Goal: Find specific page/section: Find specific page/section

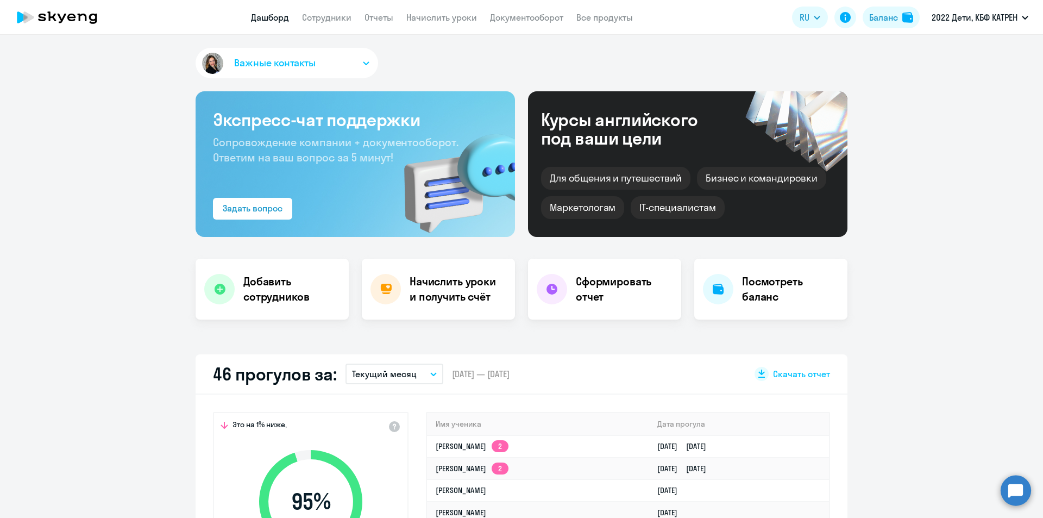
select select "30"
click at [316, 14] on link "Сотрудники" at bounding box center [326, 17] width 49 height 11
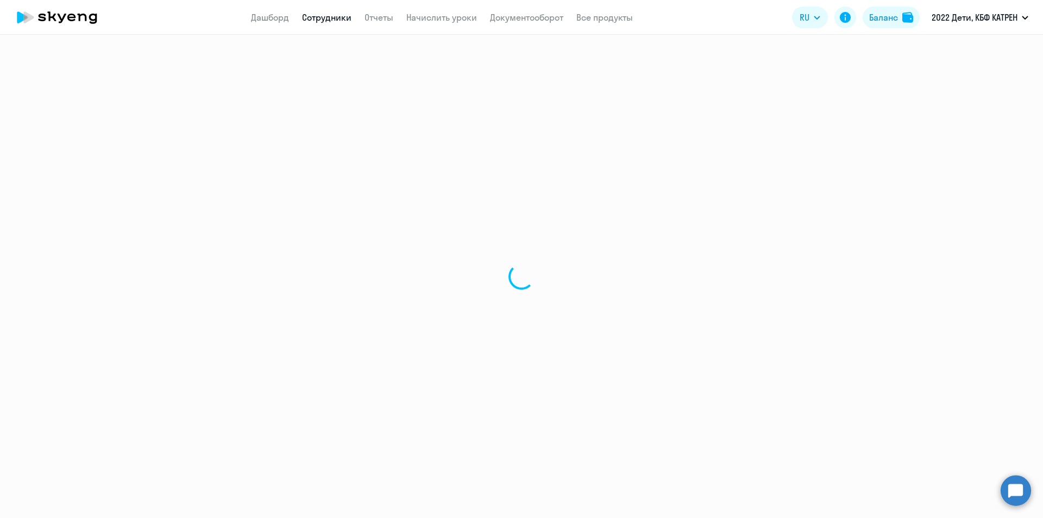
select select "30"
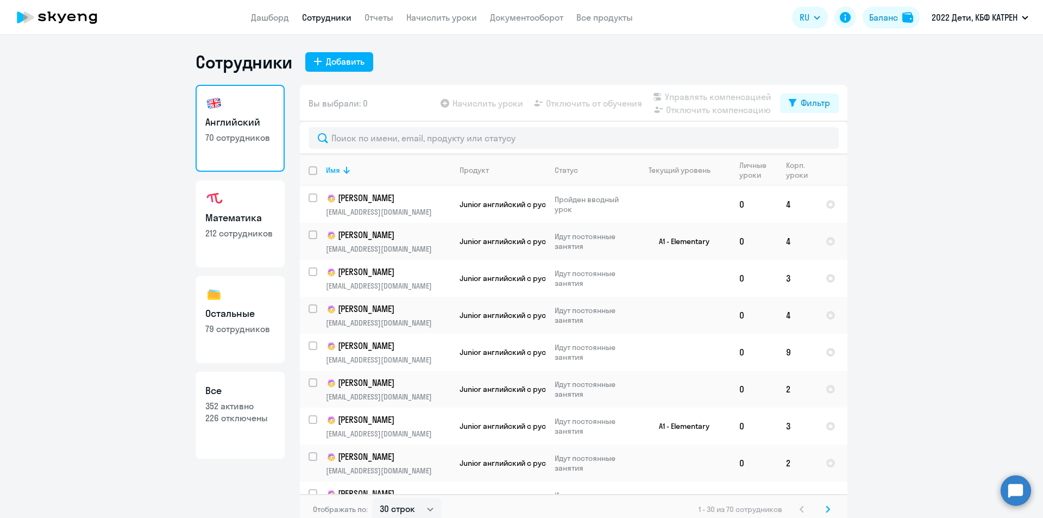
click at [234, 403] on p "352 активно" at bounding box center [240, 406] width 70 height 12
select select "30"
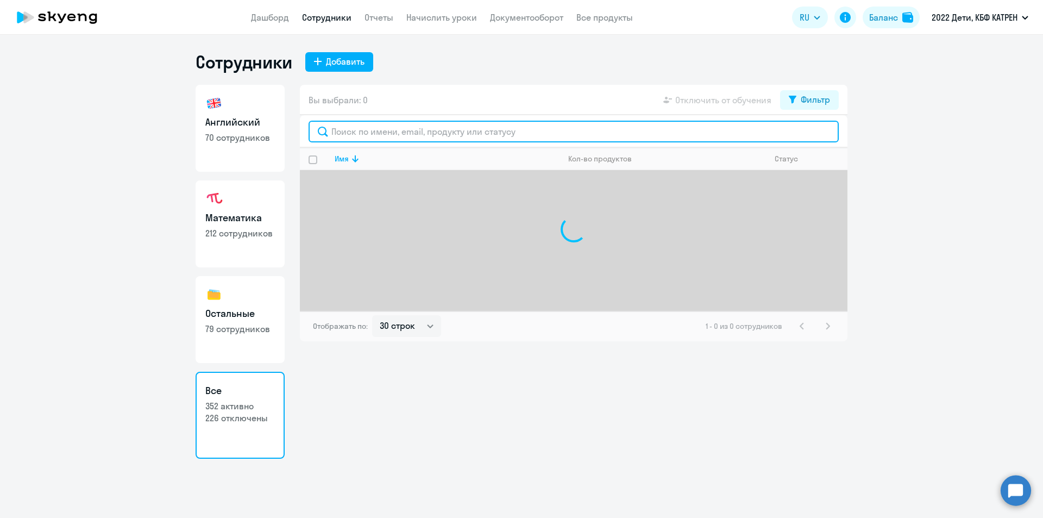
click at [460, 129] on input "text" at bounding box center [573, 132] width 530 height 22
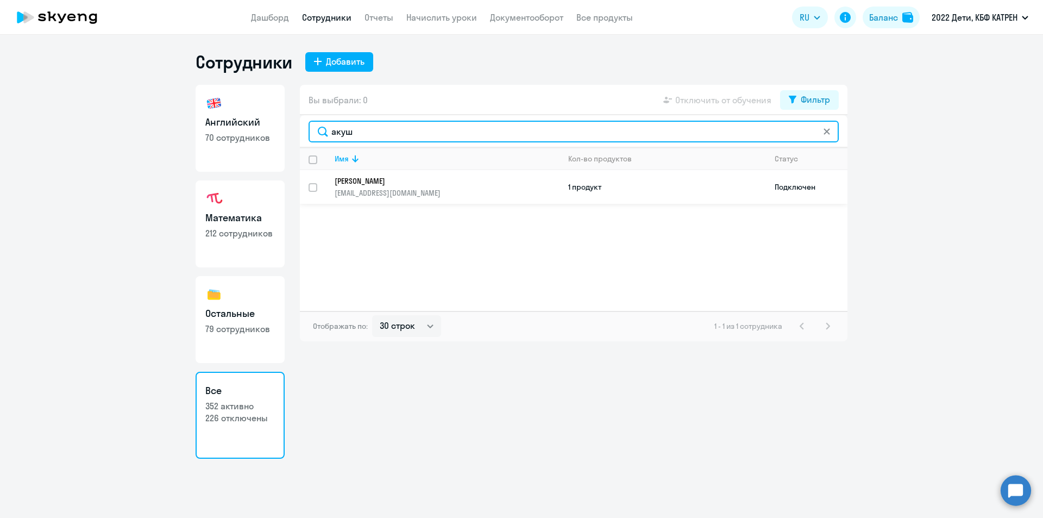
type input "акуш"
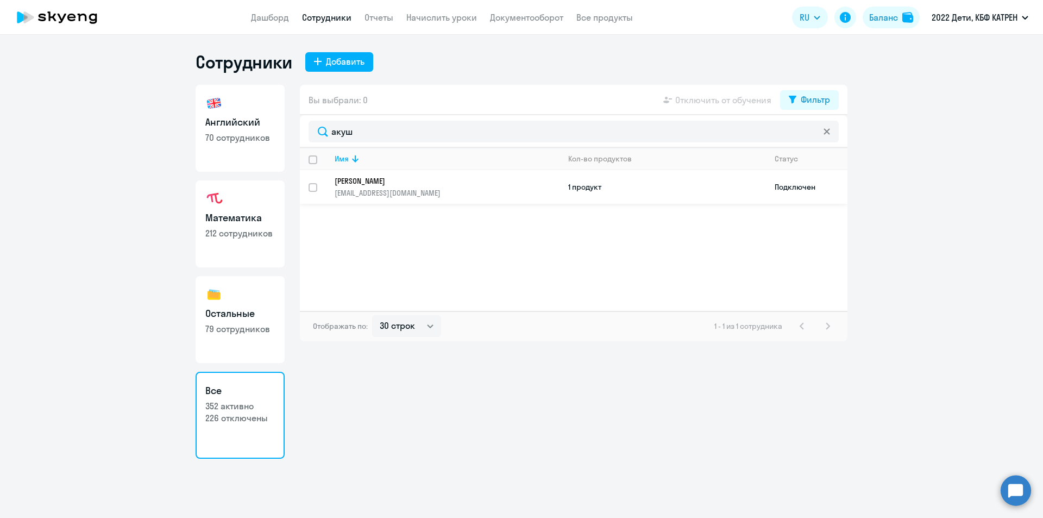
click at [421, 177] on p "[PERSON_NAME]" at bounding box center [440, 181] width 210 height 10
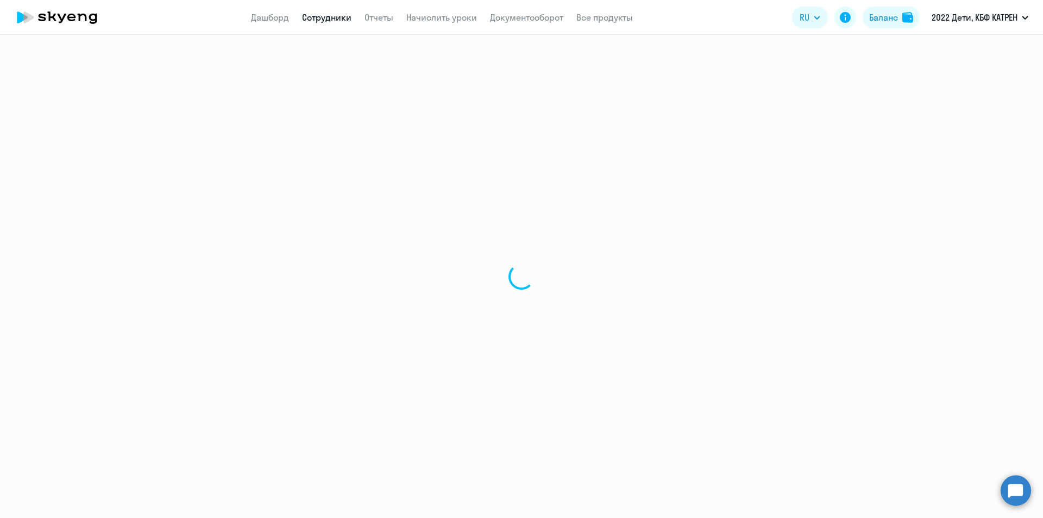
select select "others"
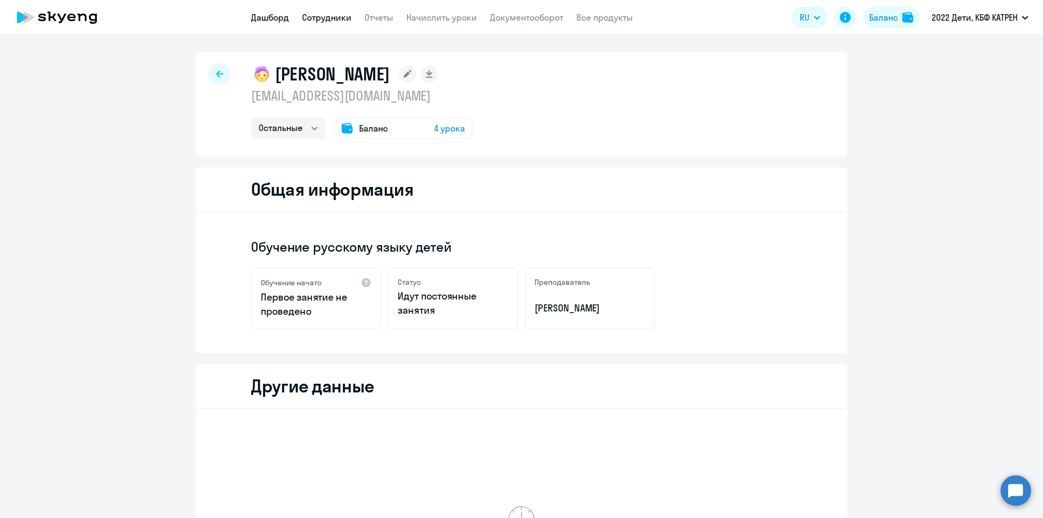
click at [278, 18] on link "Дашборд" at bounding box center [270, 17] width 38 height 11
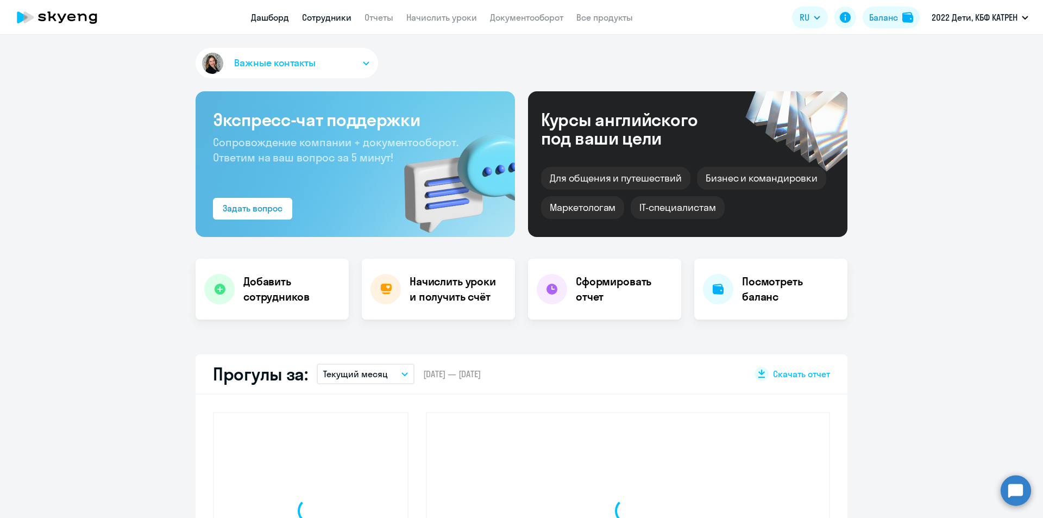
click at [316, 16] on link "Сотрудники" at bounding box center [326, 17] width 49 height 11
select select "30"
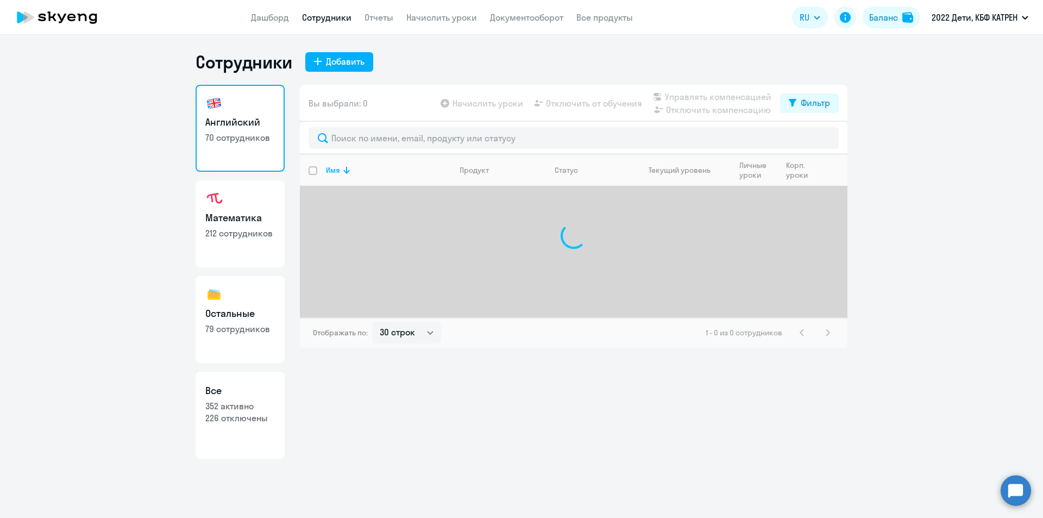
click at [240, 418] on p "226 отключены" at bounding box center [240, 418] width 70 height 12
select select "30"
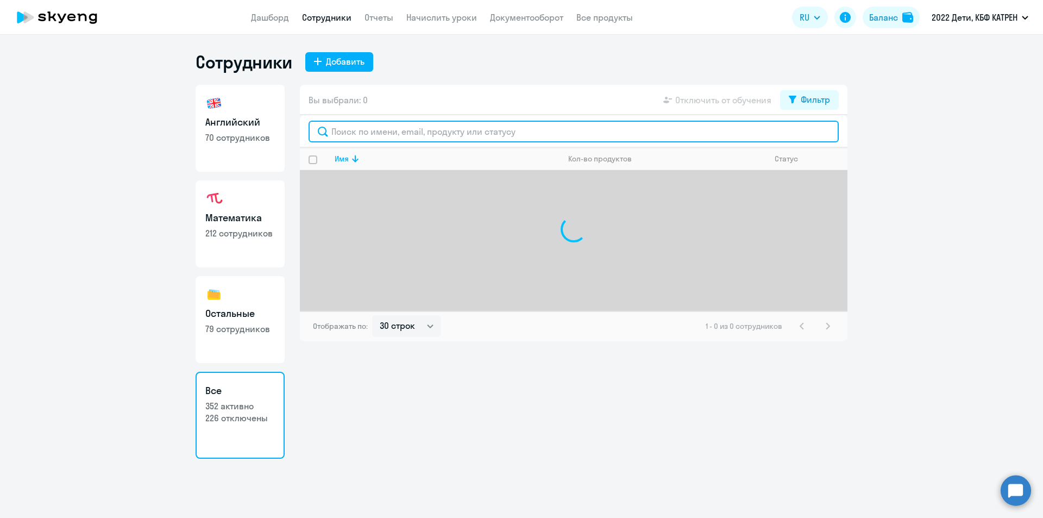
click at [434, 129] on input "text" at bounding box center [573, 132] width 530 height 22
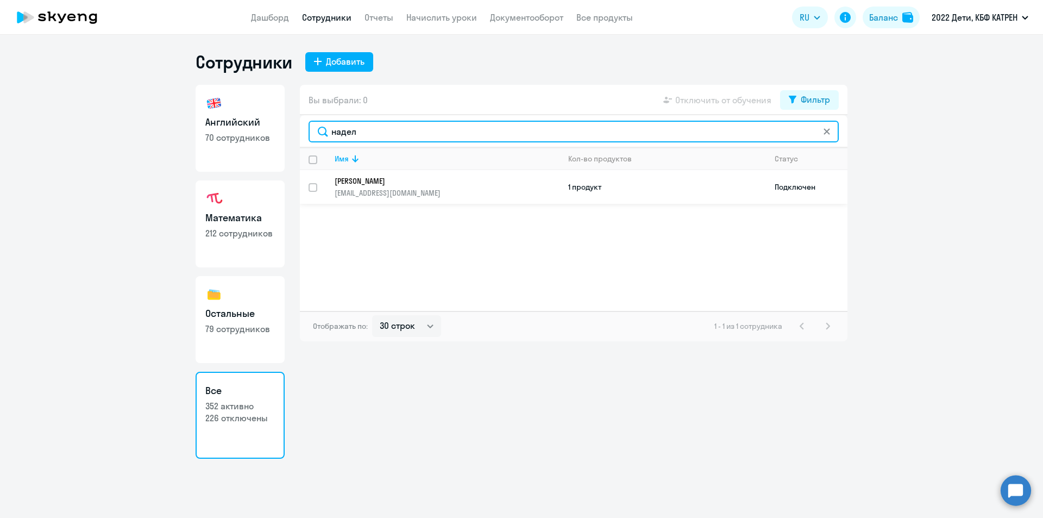
type input "надел"
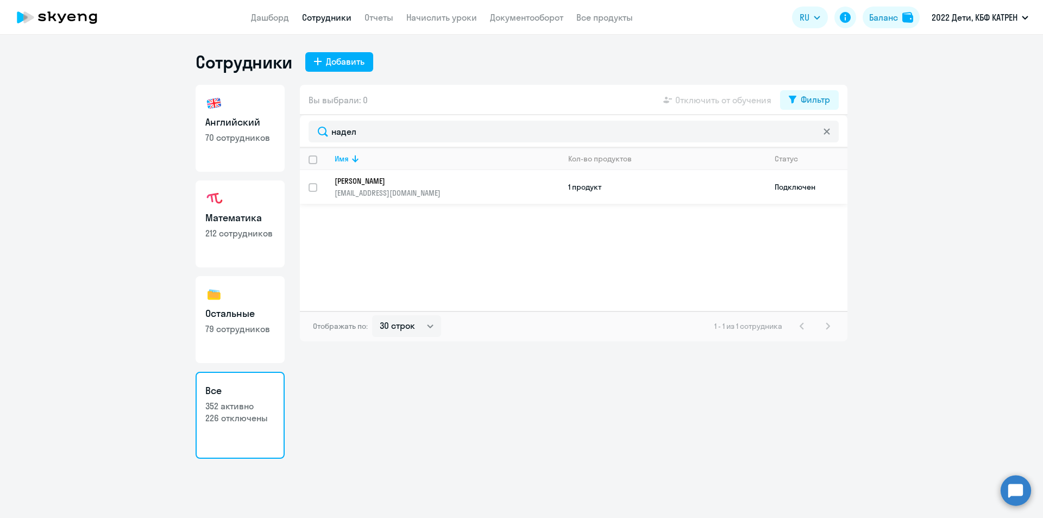
click at [358, 182] on p "[PERSON_NAME]" at bounding box center [440, 181] width 210 height 10
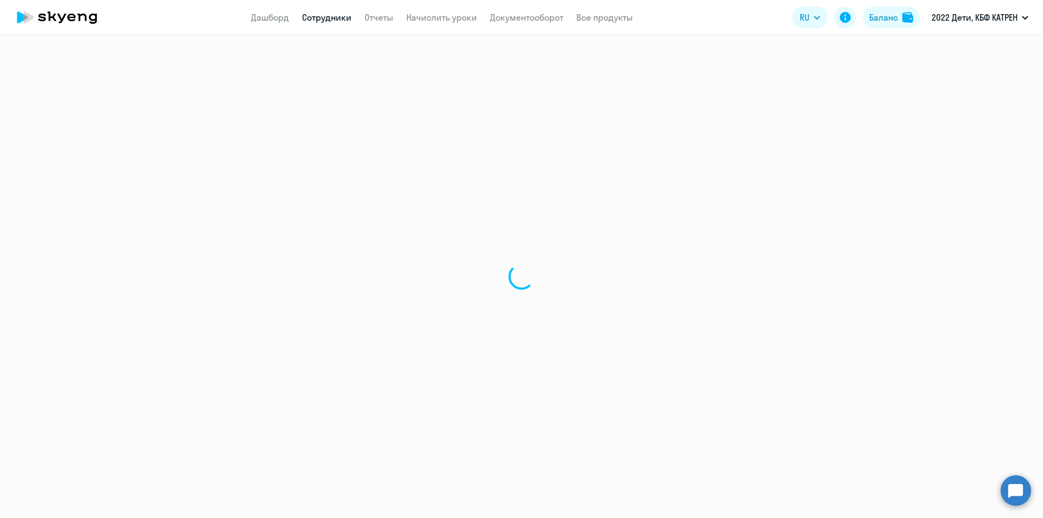
select select "math"
select select "30"
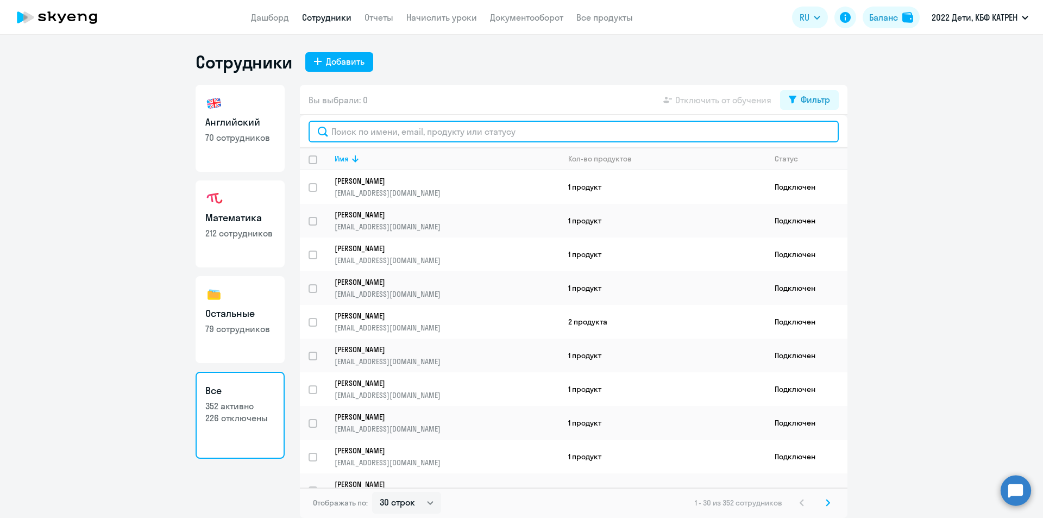
click at [361, 134] on input "text" at bounding box center [573, 132] width 530 height 22
type input "[PERSON_NAME]"
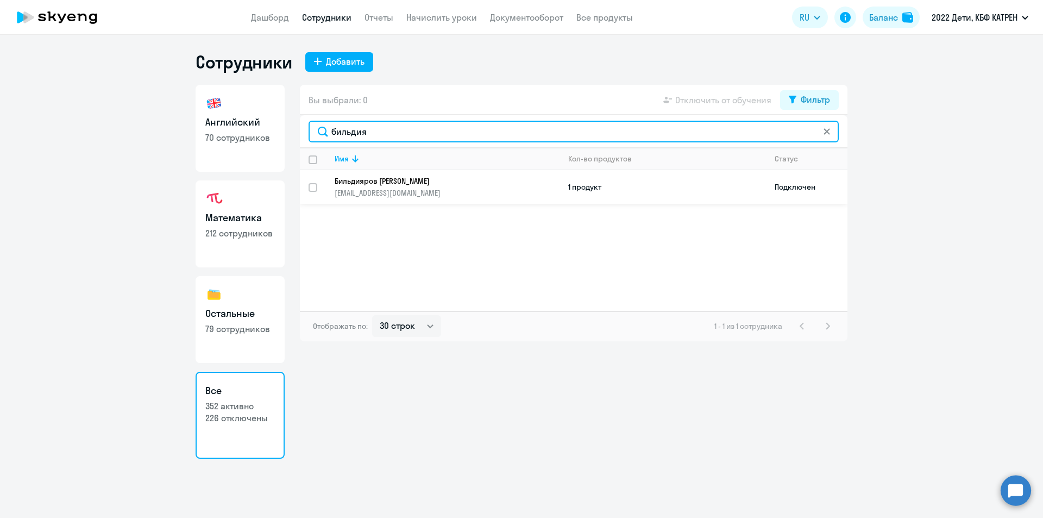
type input "бильдия"
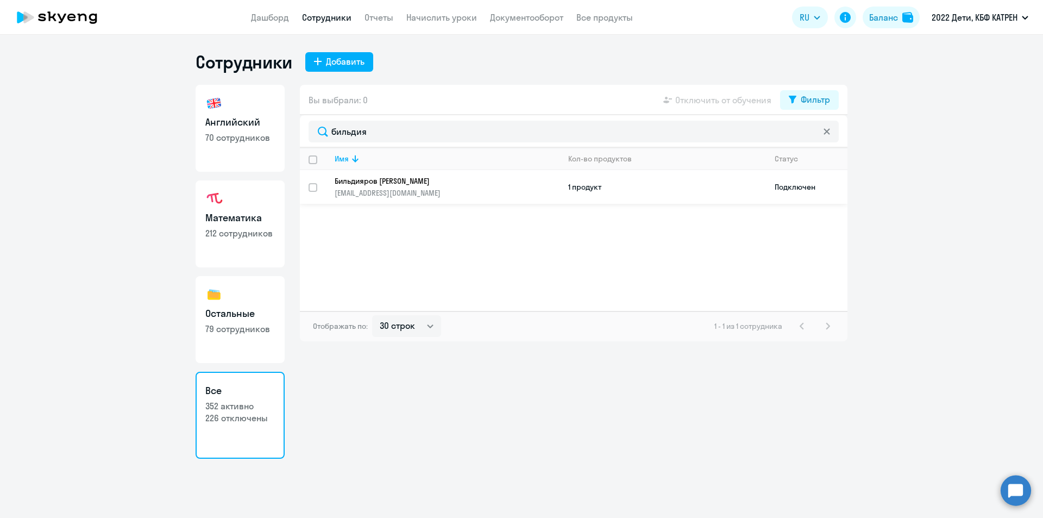
click at [362, 181] on p "Бильдияров [PERSON_NAME]" at bounding box center [440, 181] width 210 height 10
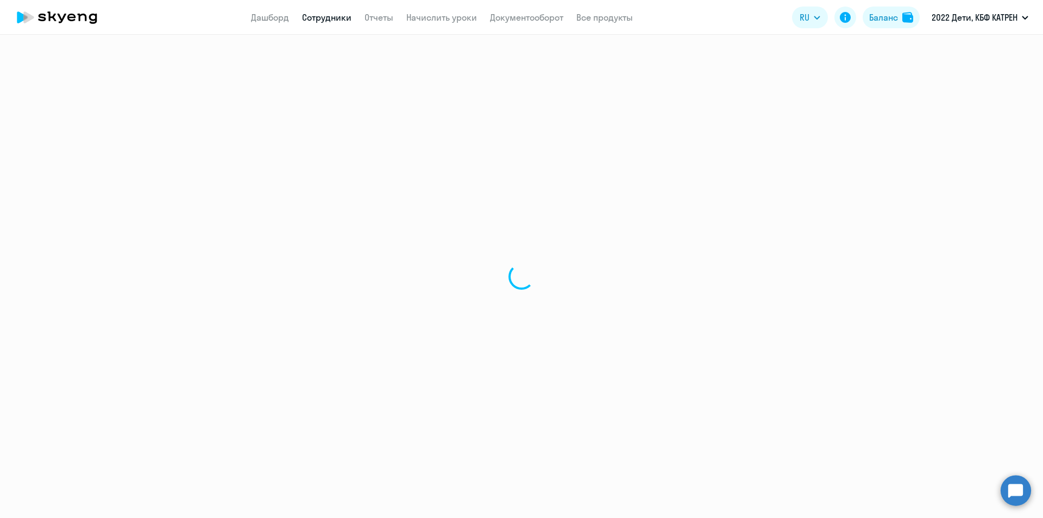
select select "math"
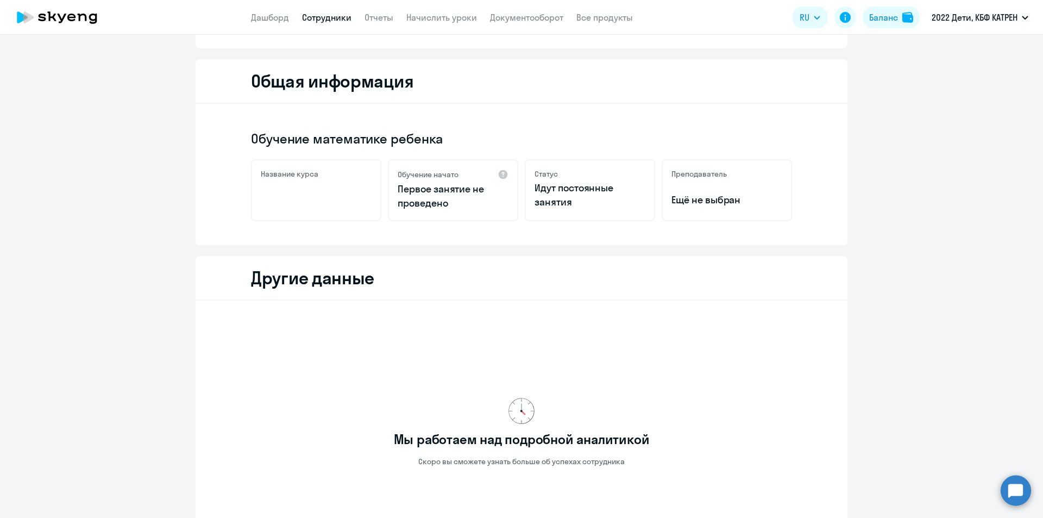
scroll to position [109, 0]
